Goal: Find specific page/section: Find specific page/section

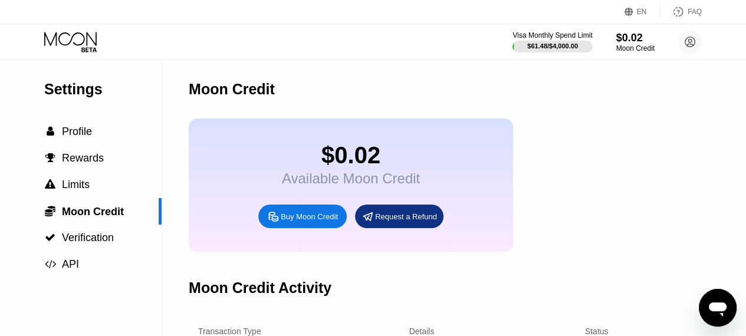
click at [694, 47] on circle at bounding box center [690, 42] width 24 height 24
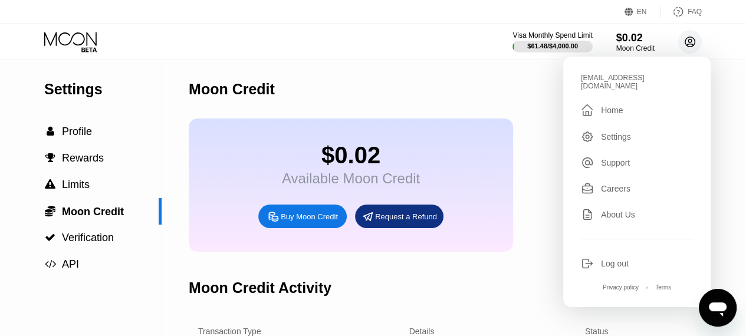
click at [627, 103] on div " Home" at bounding box center [637, 110] width 112 height 14
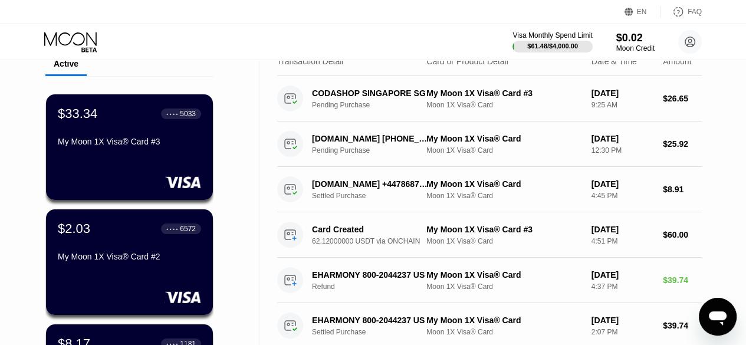
scroll to position [57, 0]
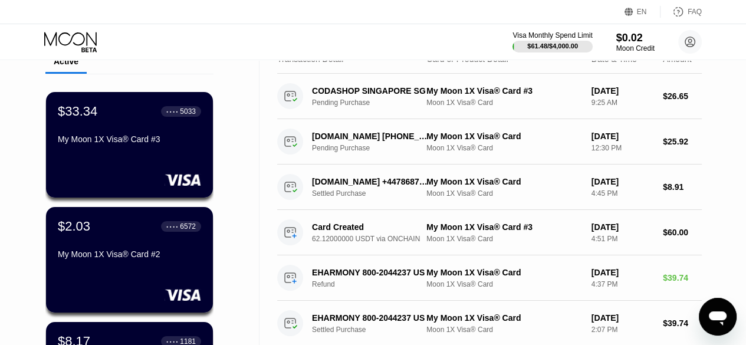
click at [157, 133] on div "$33.34 ● ● ● ● 5033 My Moon 1X Visa® Card #3" at bounding box center [129, 126] width 143 height 45
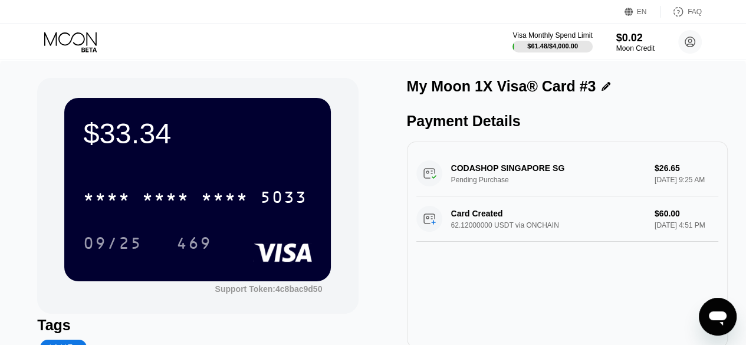
click at [287, 193] on div "5033" at bounding box center [283, 198] width 47 height 19
